Goal: Transaction & Acquisition: Purchase product/service

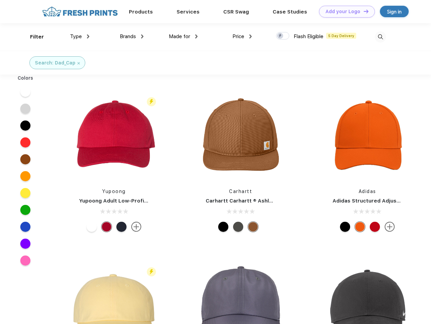
scroll to position [0, 0]
click at [344, 11] on link "Add your Logo Design Tool" at bounding box center [347, 12] width 56 height 12
click at [0, 0] on div "Design Tool" at bounding box center [0, 0] width 0 height 0
click at [363, 11] on link "Add your Logo Design Tool" at bounding box center [347, 12] width 56 height 12
click at [32, 37] on div "Filter" at bounding box center [37, 37] width 14 height 8
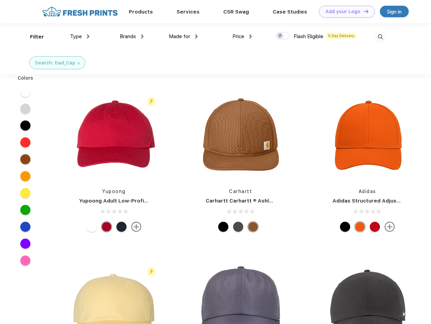
click at [80, 37] on span "Type" at bounding box center [76, 36] width 12 height 6
click at [131, 37] on span "Brands" at bounding box center [128, 36] width 16 height 6
click at [183, 37] on span "Made for" at bounding box center [179, 36] width 21 height 6
click at [242, 37] on span "Price" at bounding box center [238, 36] width 12 height 6
click at [283, 36] on div at bounding box center [282, 35] width 13 height 7
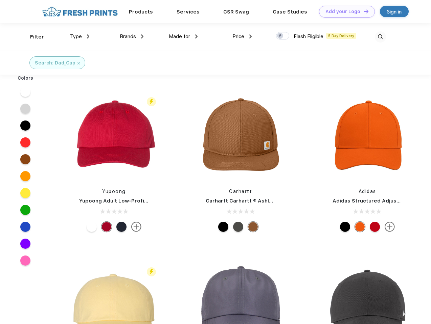
click at [280, 36] on input "checkbox" at bounding box center [278, 34] width 4 height 4
click at [380, 37] on img at bounding box center [380, 36] width 11 height 11
